Goal: Information Seeking & Learning: Find specific fact

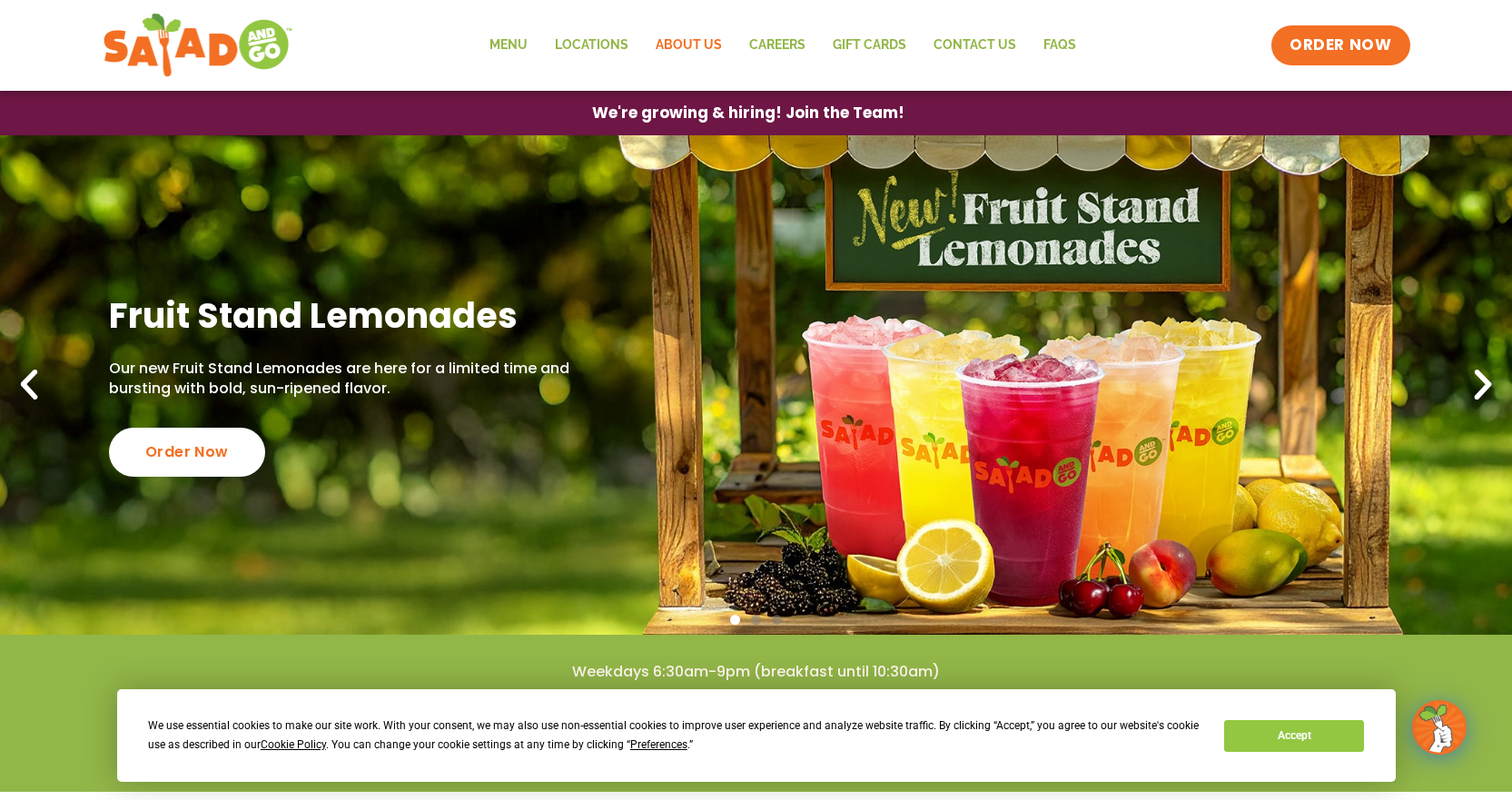
click at [691, 42] on link "About Us" at bounding box center [688, 45] width 94 height 42
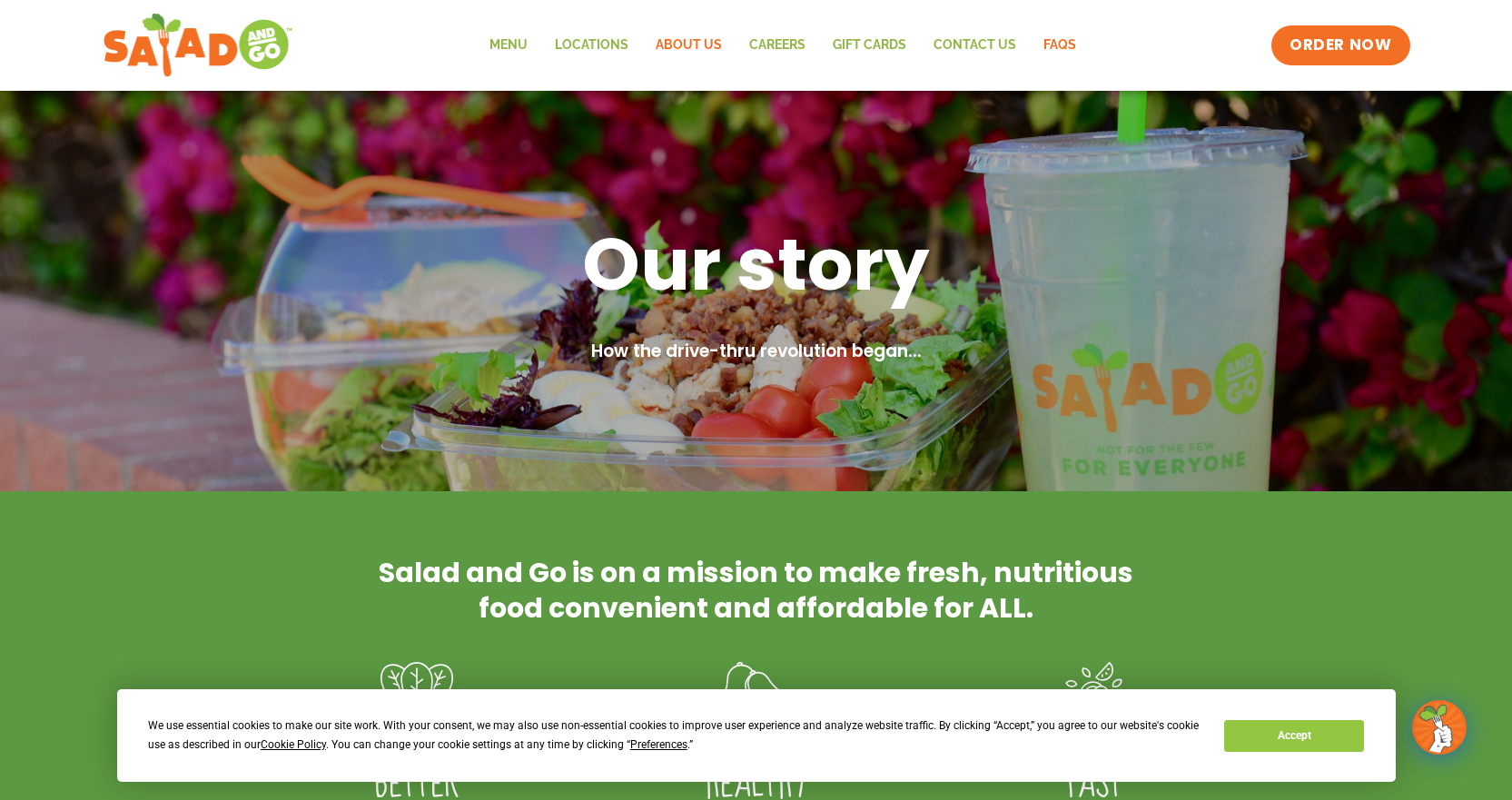
click at [1054, 41] on link "FAQs" at bounding box center [1059, 45] width 60 height 42
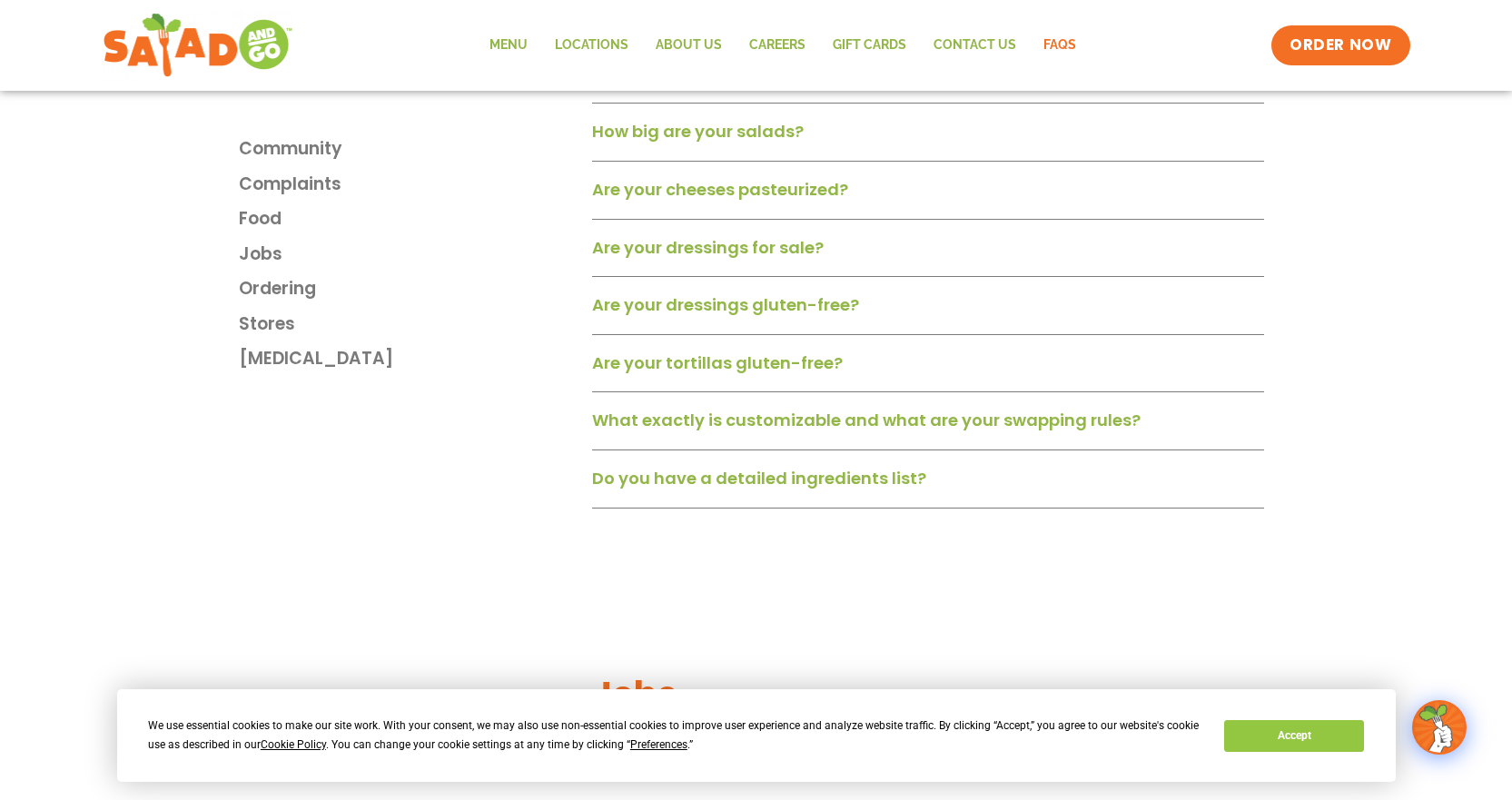
scroll to position [1363, 0]
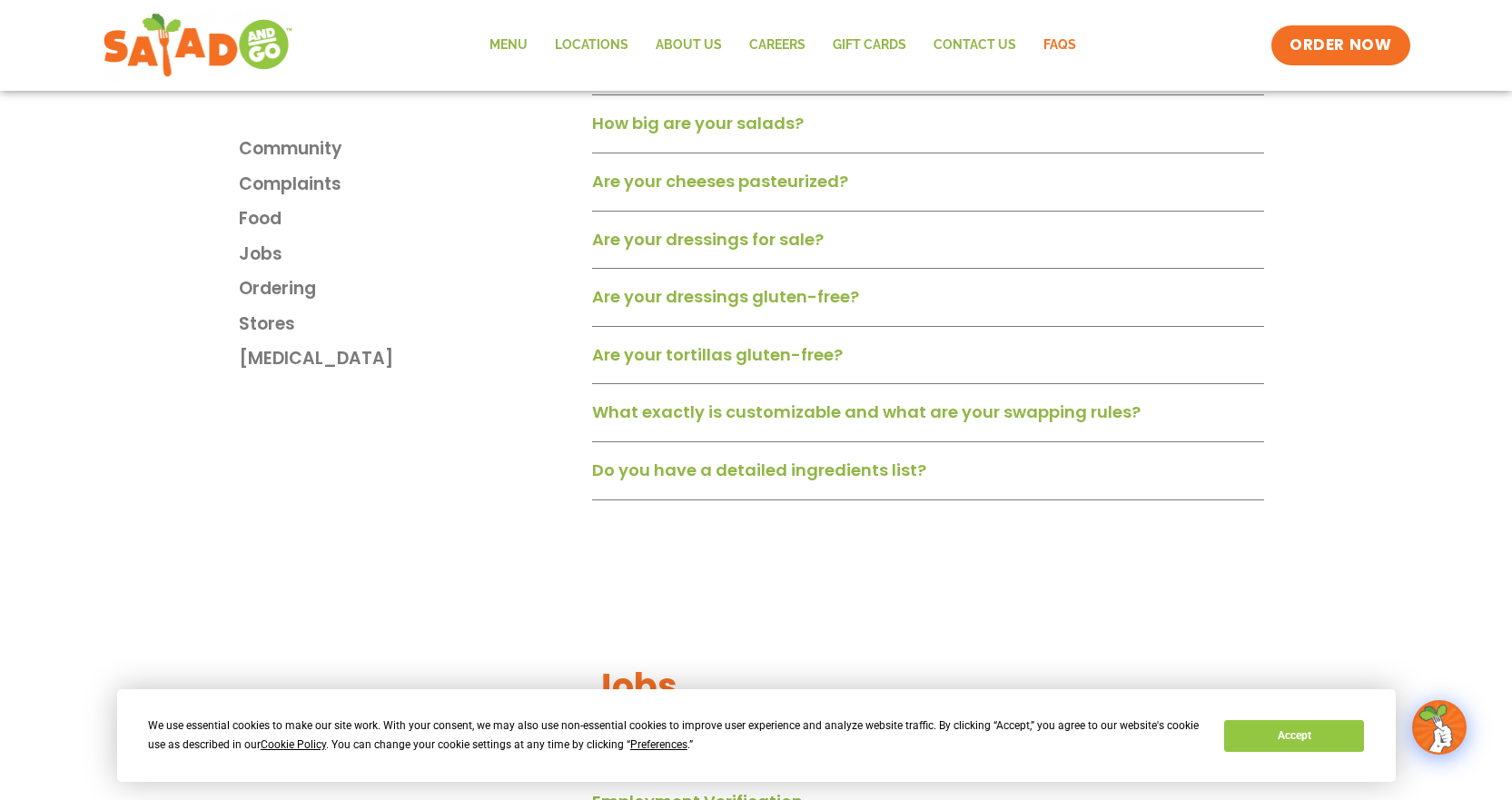
click at [725, 482] on link "Do you have a detailed ingredients list?" at bounding box center [759, 470] width 334 height 22
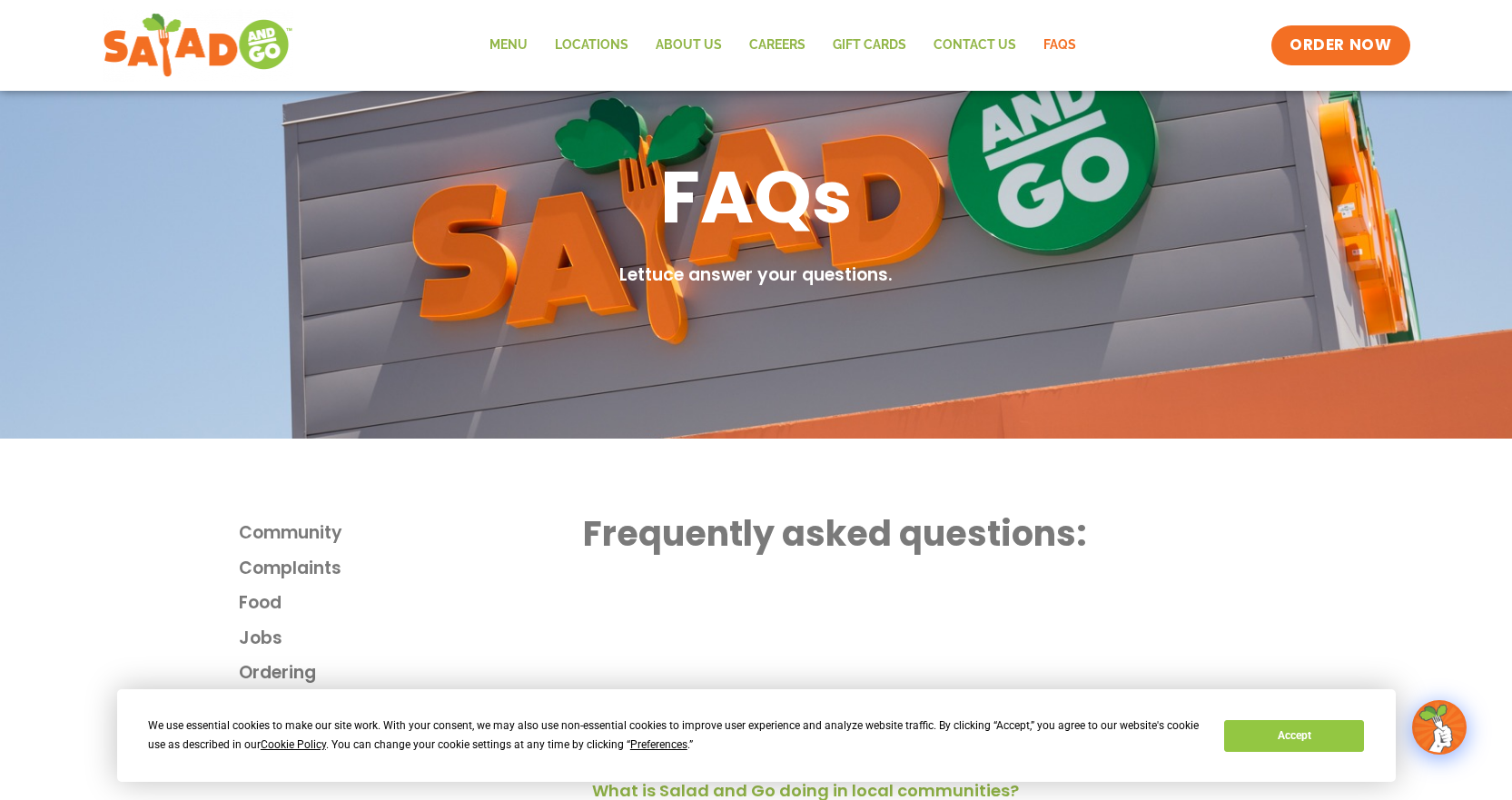
scroll to position [0, 0]
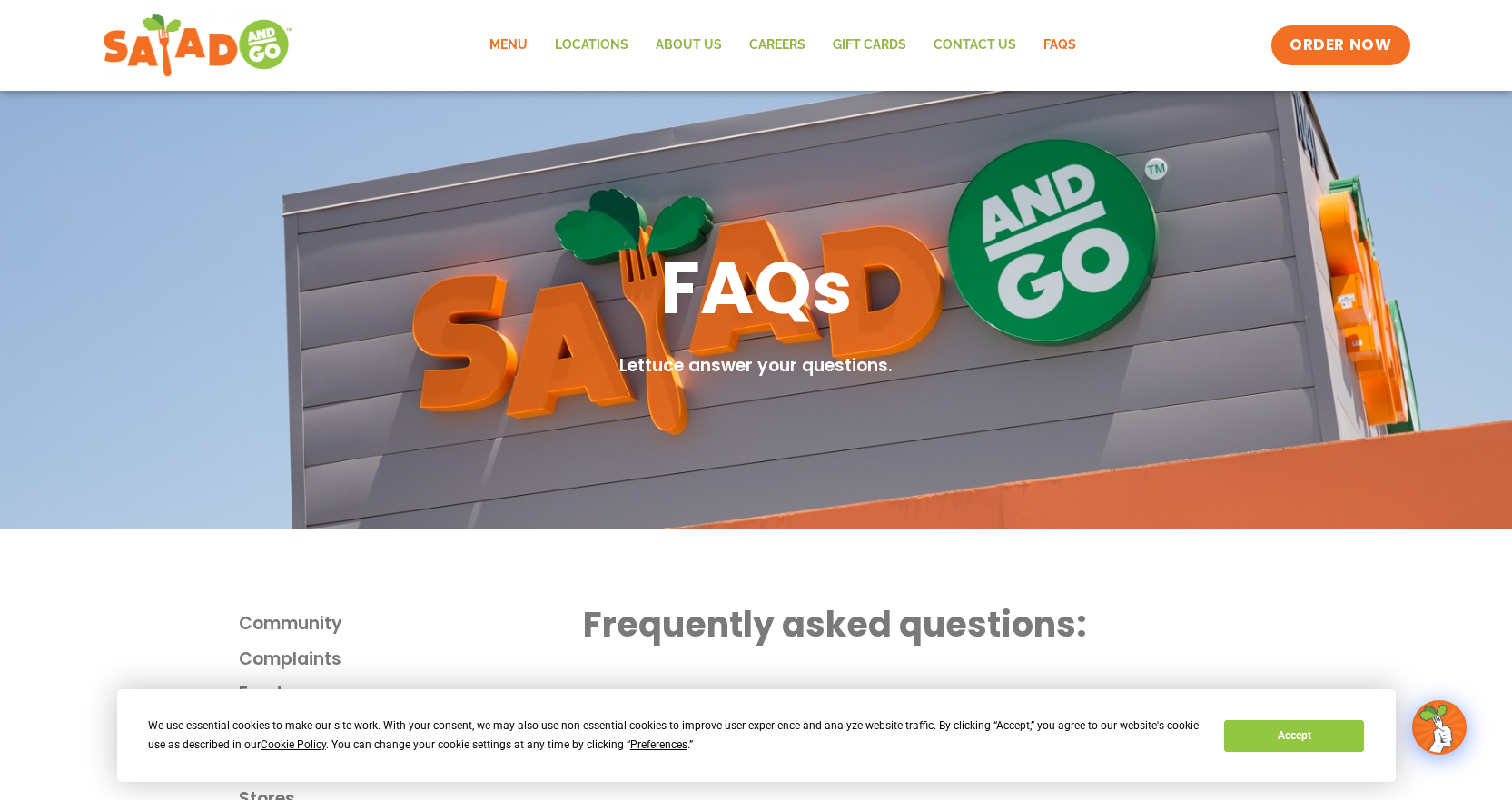
click at [523, 48] on link "Menu" at bounding box center [509, 45] width 65 height 42
